Goal: Transaction & Acquisition: Subscribe to service/newsletter

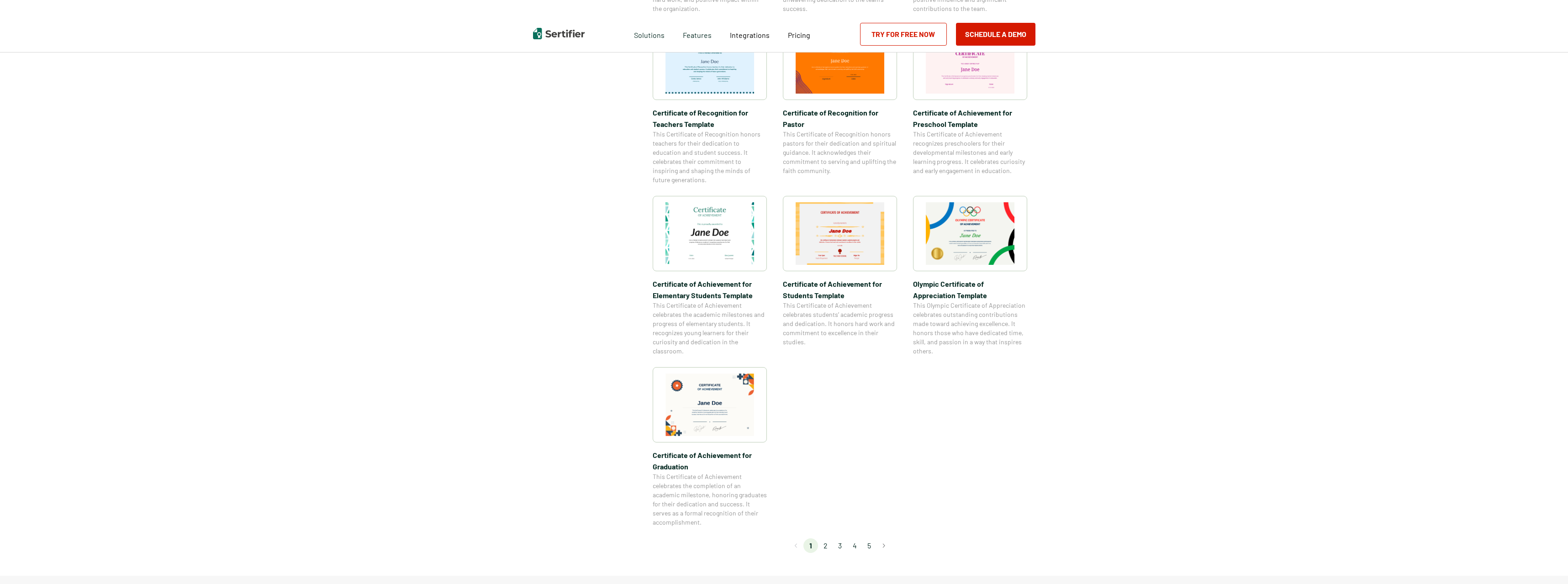
scroll to position [502, 0]
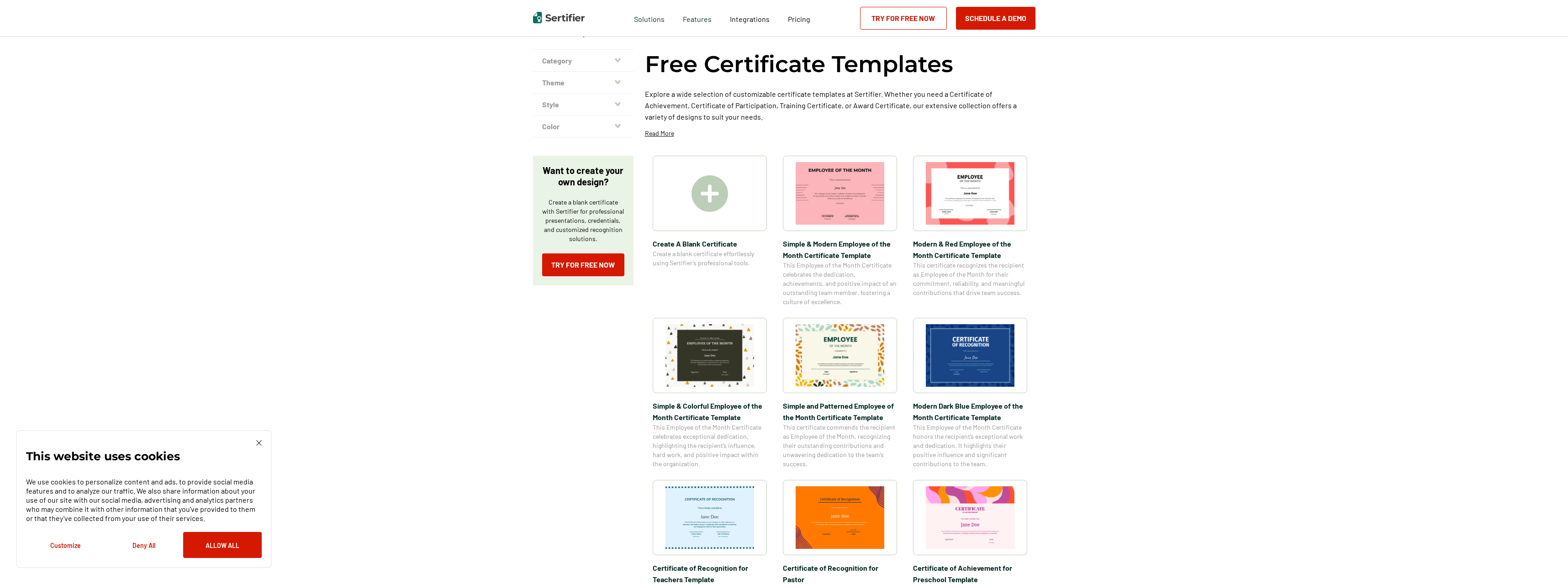
scroll to position [46, 0]
click at [708, 200] on img at bounding box center [710, 194] width 37 height 37
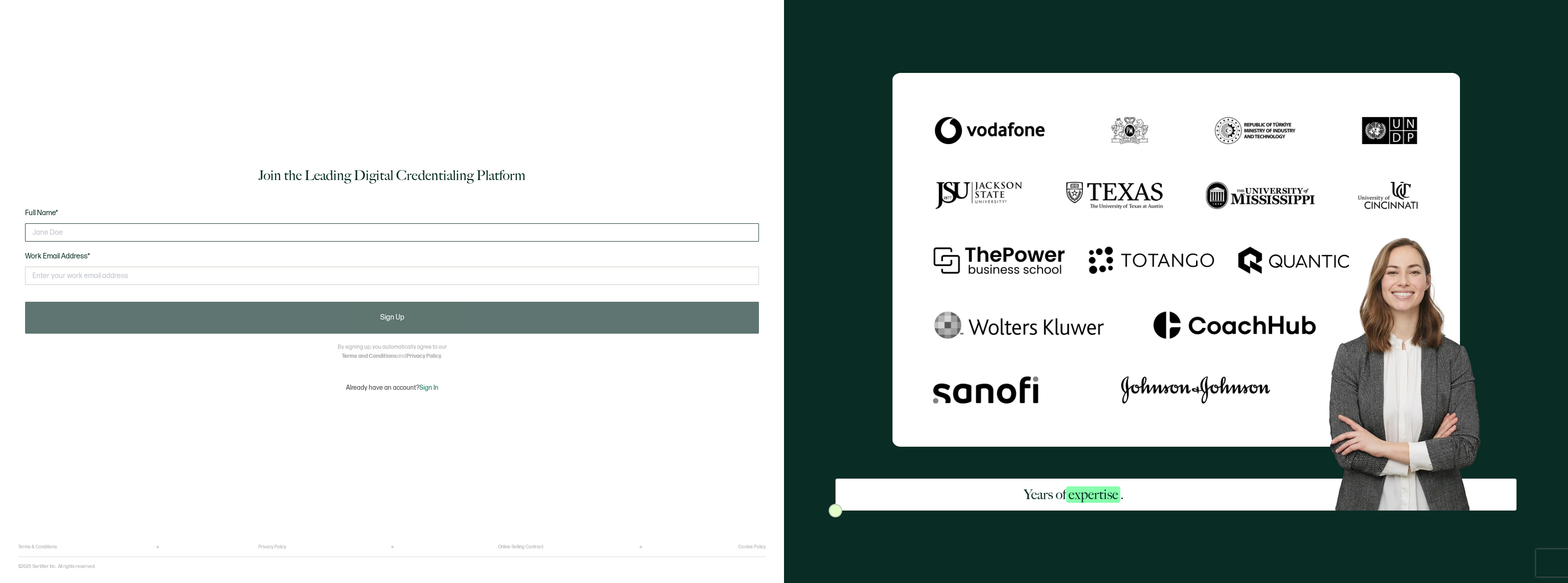
click at [158, 230] on input "text" at bounding box center [392, 232] width 734 height 18
type input "Melissa Harness"
type input "mharness@charlestonlaw.edu"
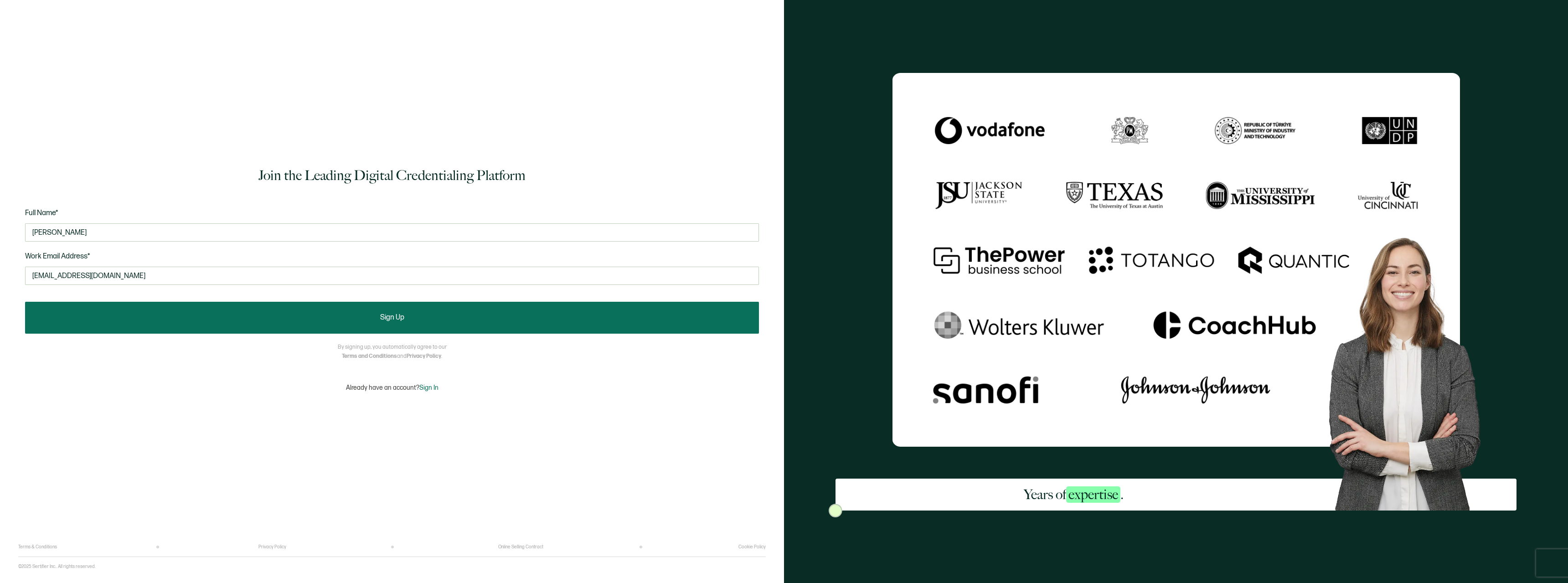
click at [396, 318] on span "Sign Up" at bounding box center [393, 318] width 24 height 7
